Goal: Information Seeking & Learning: Check status

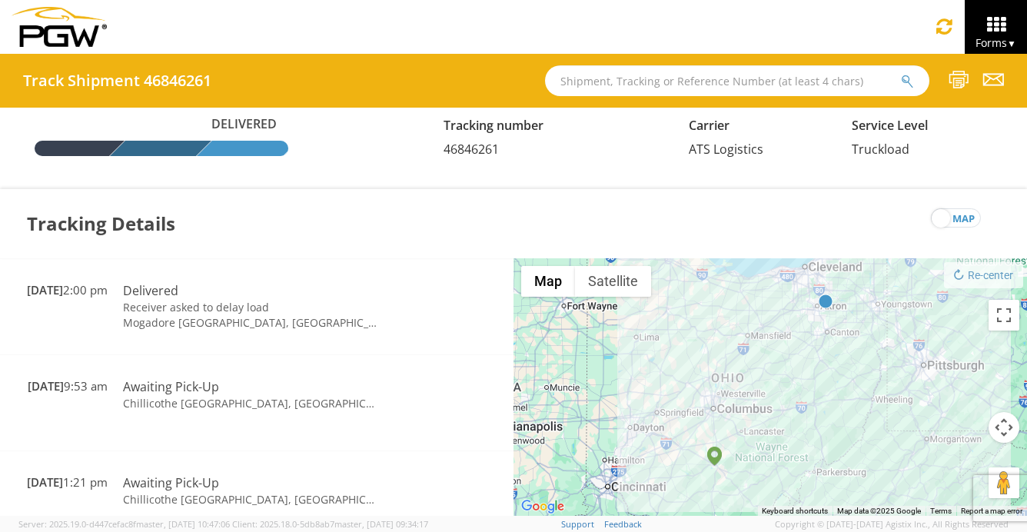
click at [629, 84] on input "text" at bounding box center [737, 80] width 384 height 31
type input "56849902"
click at [903, 83] on icon "submit" at bounding box center [907, 82] width 13 height 14
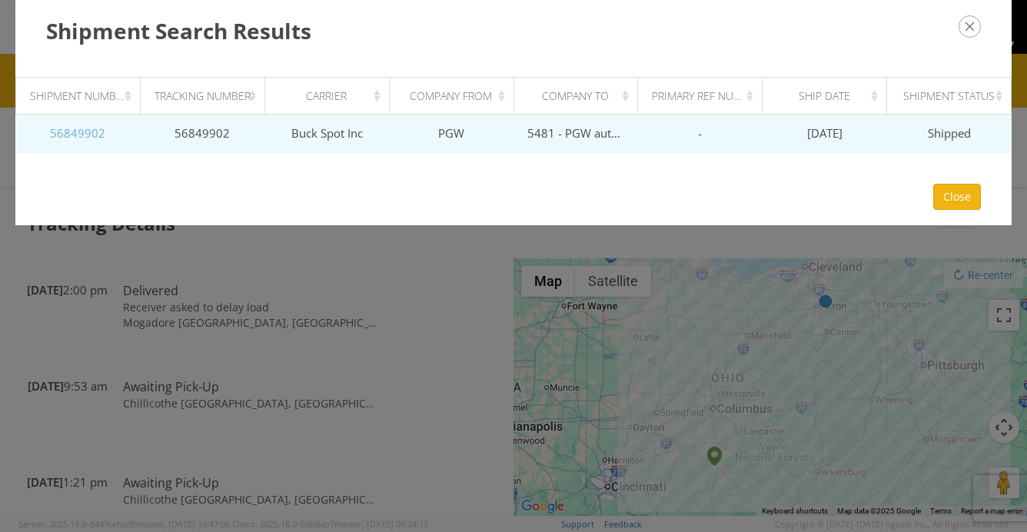
click at [58, 130] on link "56849902" at bounding box center [77, 132] width 55 height 15
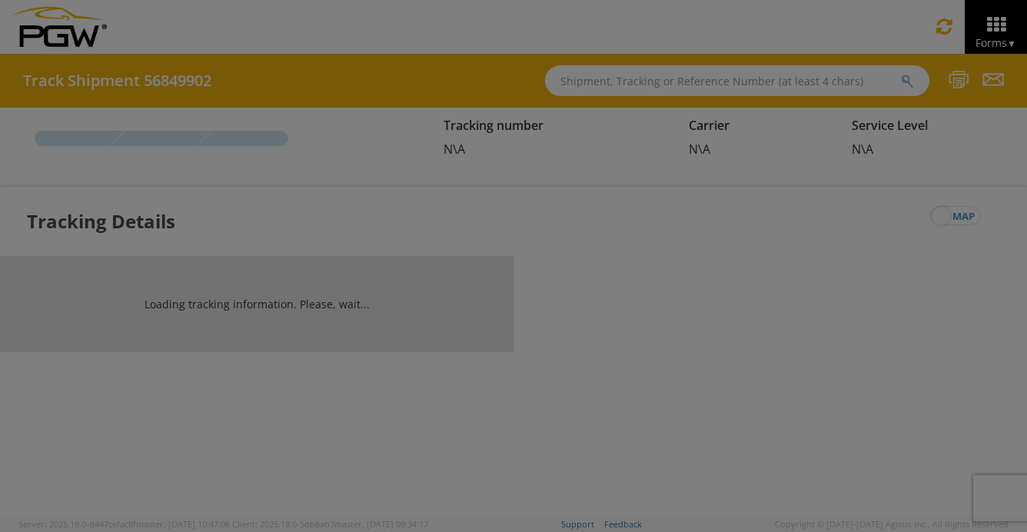
click at [58, 130] on div at bounding box center [513, 266] width 1027 height 532
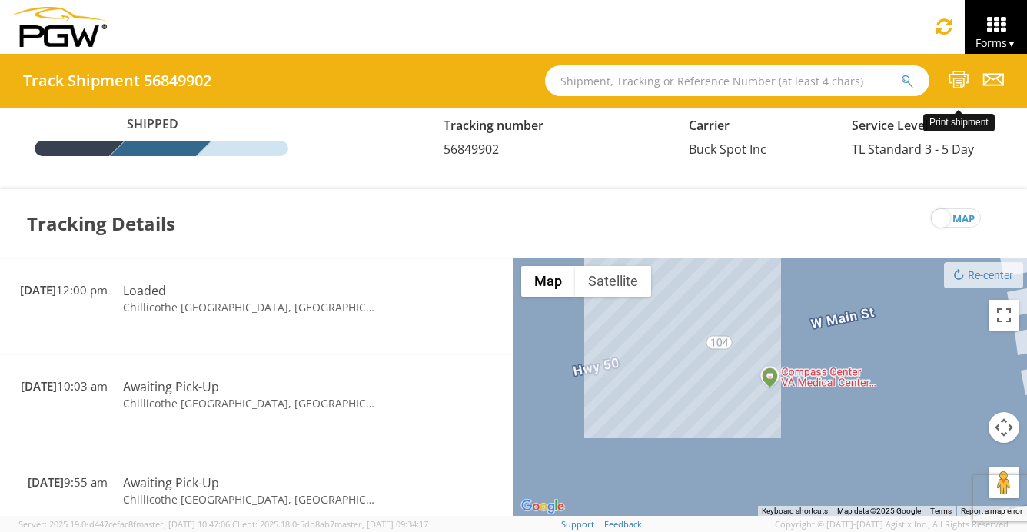
click at [963, 81] on icon at bounding box center [959, 79] width 21 height 19
